Goal: Task Accomplishment & Management: Manage account settings

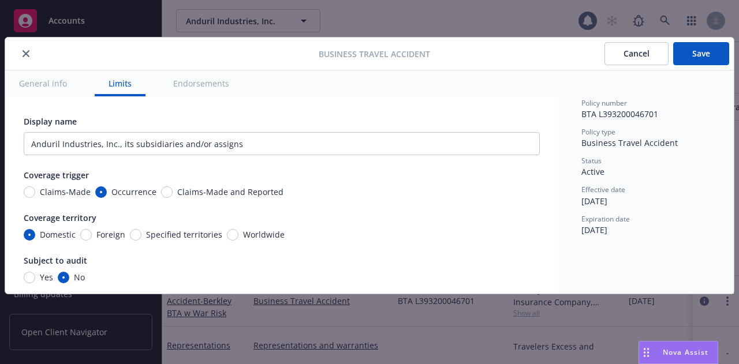
scroll to position [263, 0]
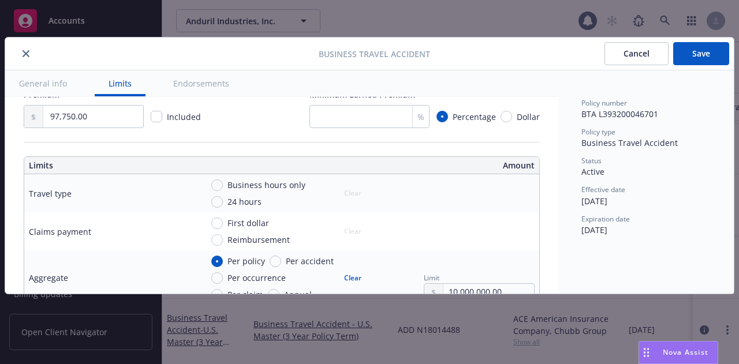
click at [283, 124] on div "Premium 97,750.00 Included Minimum Earned Premium % Percentage Dollar" at bounding box center [282, 108] width 516 height 40
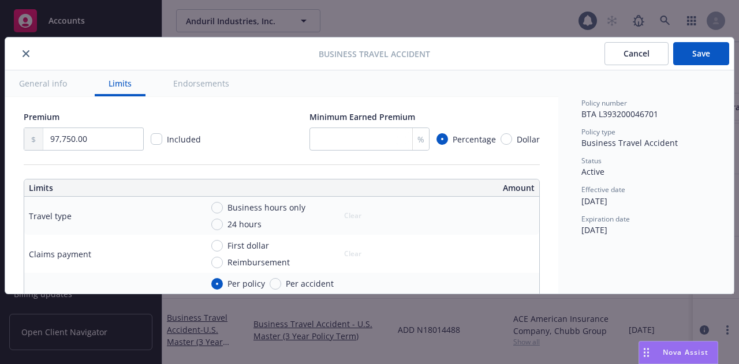
scroll to position [240, 0]
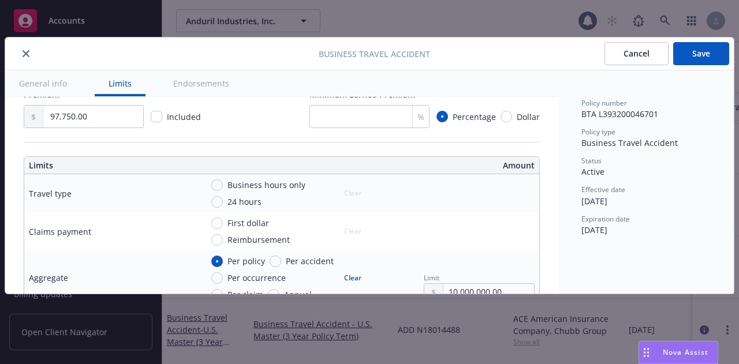
type textarea "x"
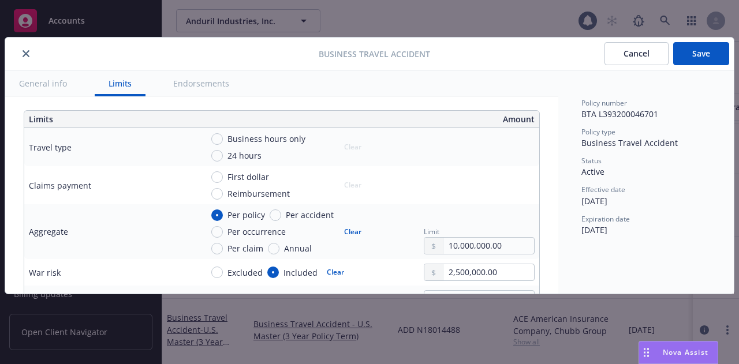
scroll to position [332, 0]
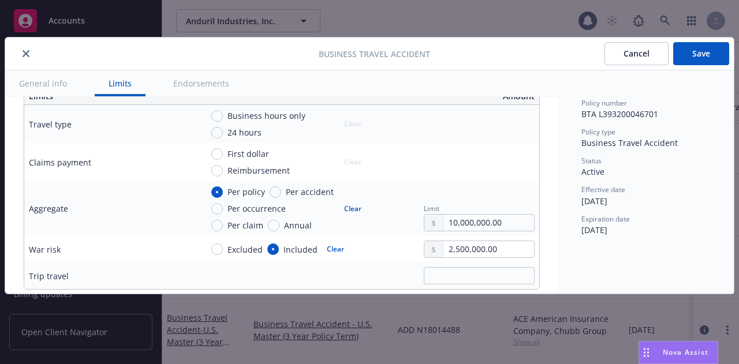
click at [218, 138] on td "Business hours only 24 hours Clear" at bounding box center [369, 124] width 342 height 38
click at [215, 132] on input "24 hours" at bounding box center [217, 133] width 12 height 12
radio input "true"
type textarea "x"
click at [218, 169] on input "Reimbursement" at bounding box center [217, 171] width 12 height 12
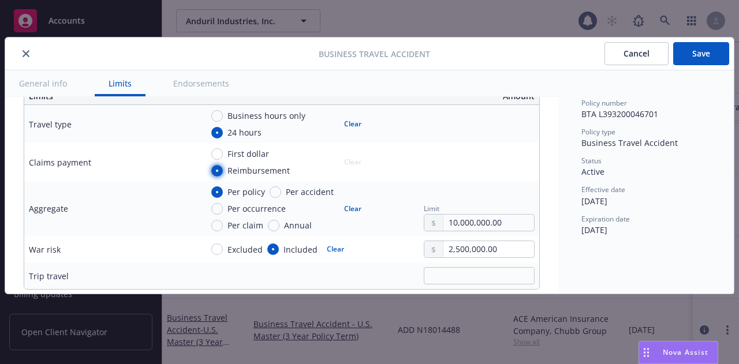
radio input "true"
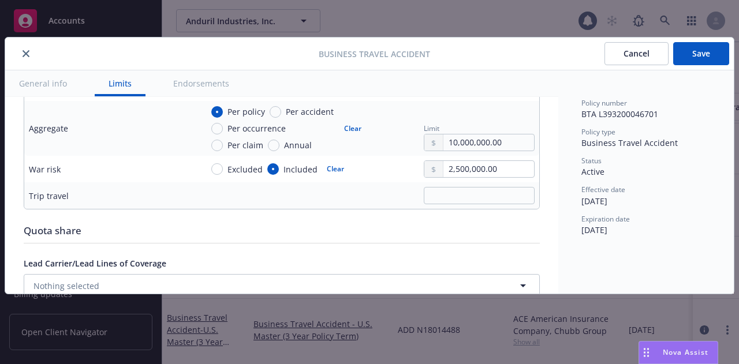
scroll to position [415, 0]
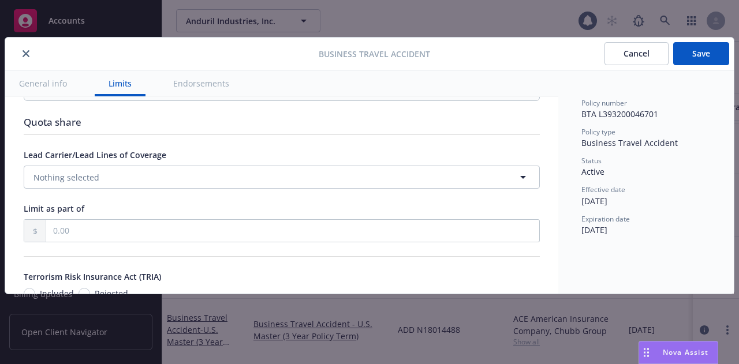
type textarea "x"
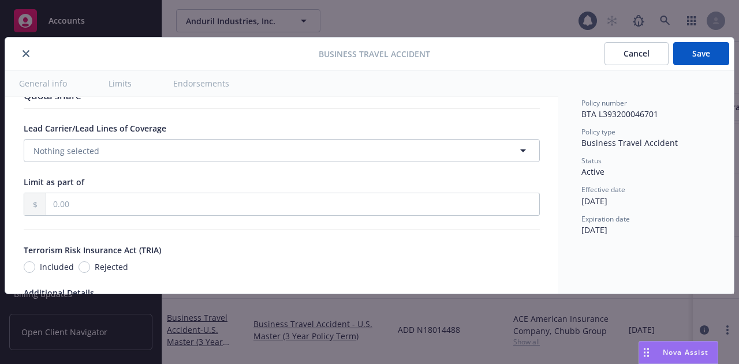
scroll to position [571, 0]
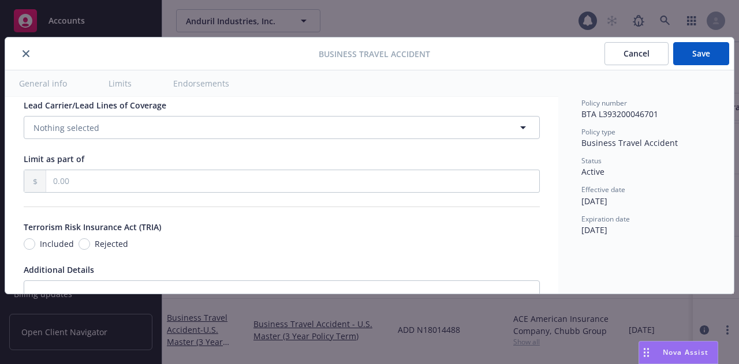
click at [159, 60] on div at bounding box center [164, 54] width 309 height 14
click at [182, 157] on div "Display name Anduril Industries, Inc., its subsidiaries and/or assigns Coverage…" at bounding box center [282, 11] width 516 height 933
click at [184, 139] on button "Nothing selected" at bounding box center [282, 127] width 516 height 23
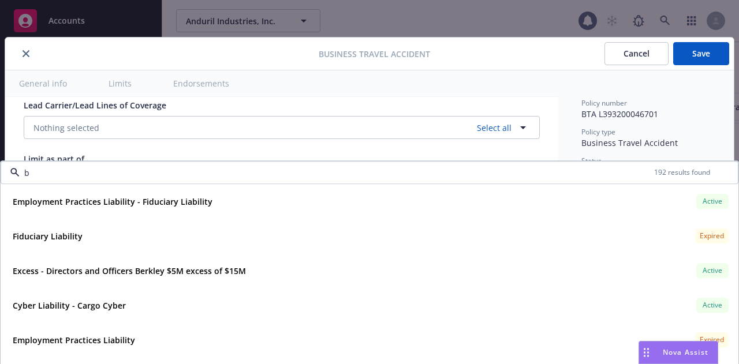
type input "bu"
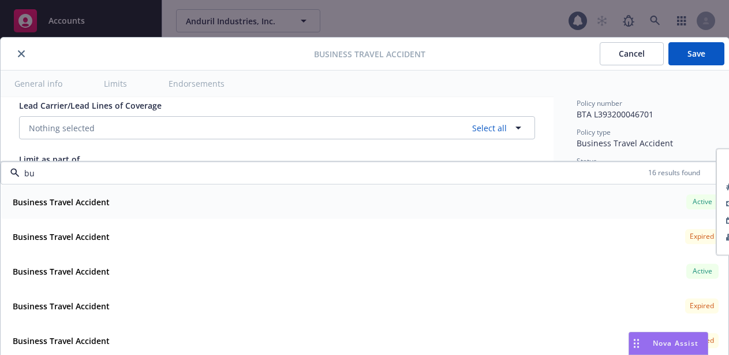
click at [103, 215] on div "Business Travel Accident Active Policy number 3605-17-77 Premium $2,034,805.00 …" at bounding box center [364, 201] width 727 height 33
type textarea "x"
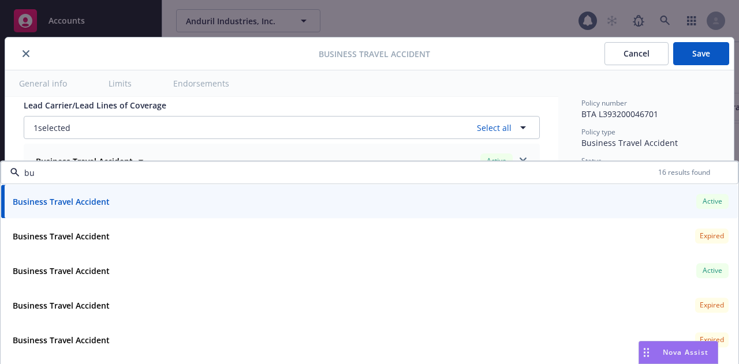
type input "bu"
click at [697, 121] on div "Policy number BTA L393200046701 Policy type Business Travel Accident Status Act…" at bounding box center [646, 167] width 129 height 138
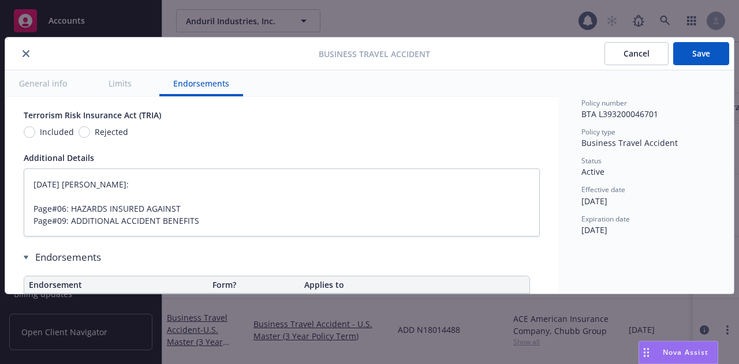
scroll to position [732, 0]
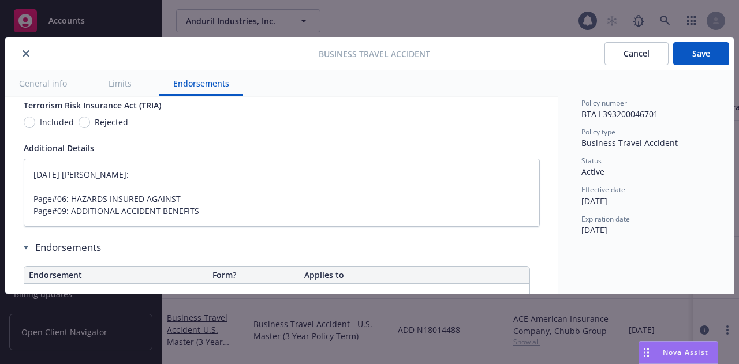
type textarea "x"
click at [95, 128] on span "Rejected" at bounding box center [111, 122] width 33 height 12
click at [90, 128] on input "Rejected" at bounding box center [85, 123] width 12 height 12
radio input "true"
click at [95, 128] on span "Rejected" at bounding box center [111, 122] width 33 height 12
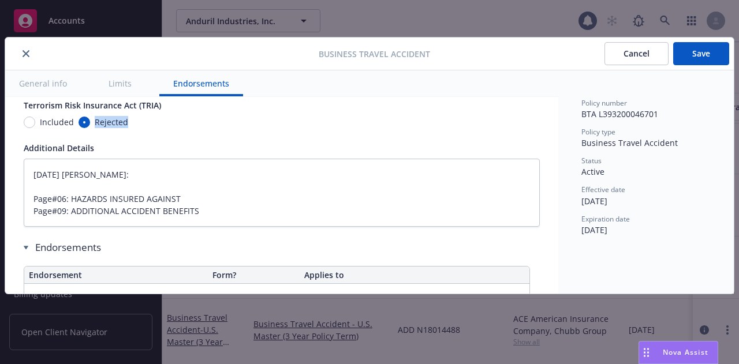
click at [90, 128] on input "Rejected" at bounding box center [85, 123] width 12 height 12
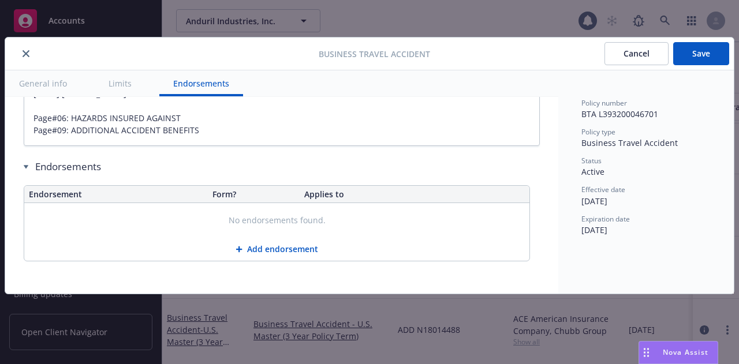
scroll to position [829, 0]
click at [704, 57] on button "Save" at bounding box center [701, 53] width 56 height 23
type textarea "x"
